Goal: Task Accomplishment & Management: Use online tool/utility

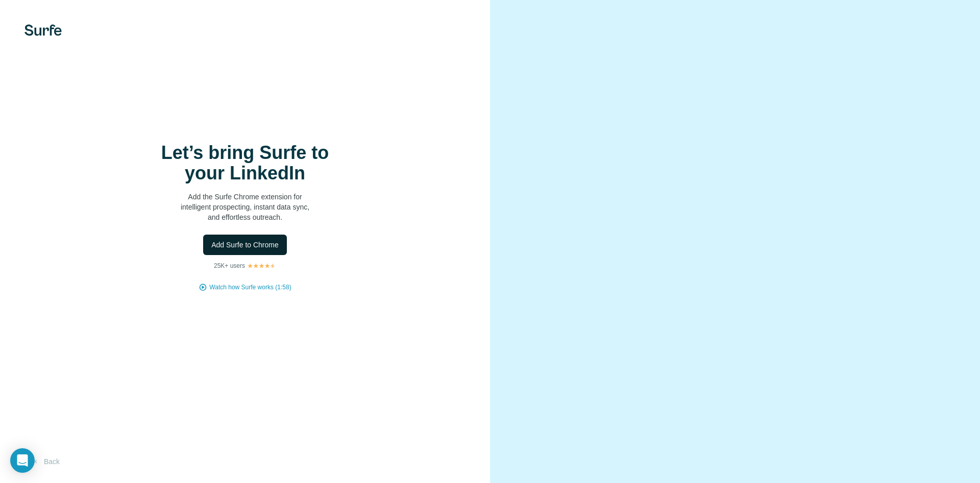
click at [235, 238] on button "Add Surfe to Chrome" at bounding box center [245, 244] width 84 height 20
